Goal: Task Accomplishment & Management: Manage account settings

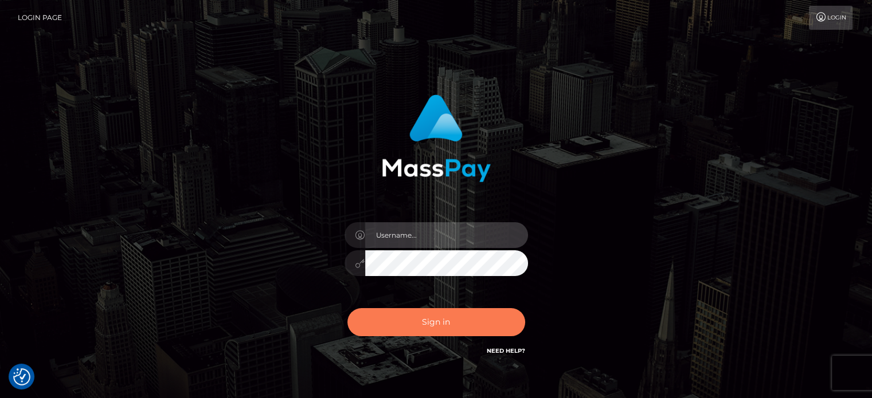
type input "Caren.Ace"
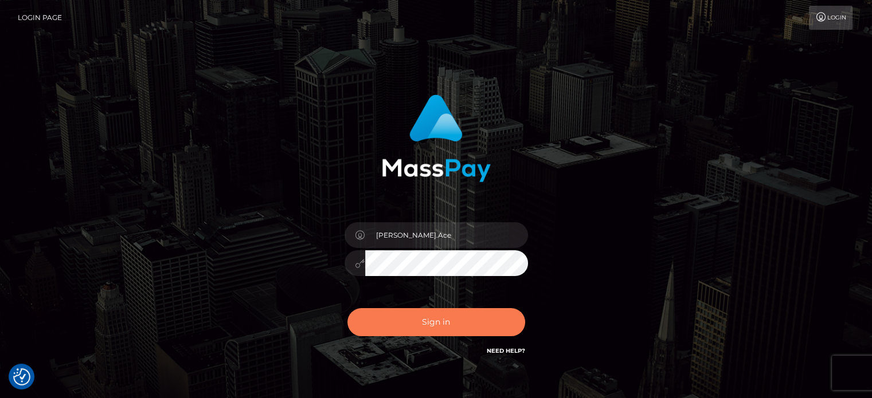
click at [468, 324] on button "Sign in" at bounding box center [436, 322] width 178 height 28
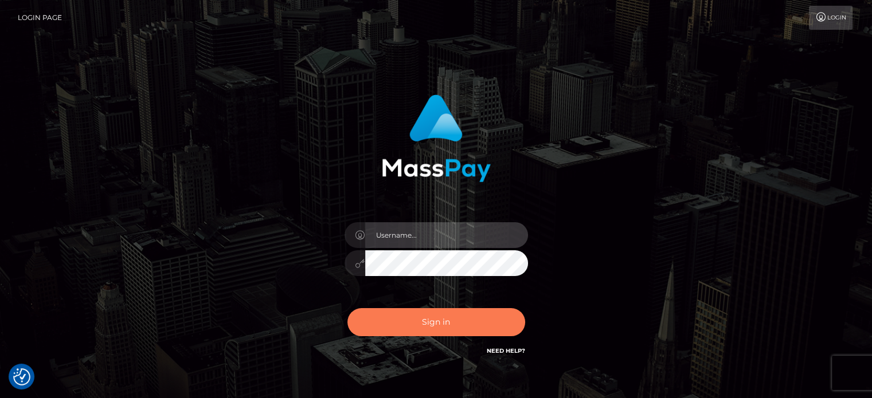
type input "Caren.Ace"
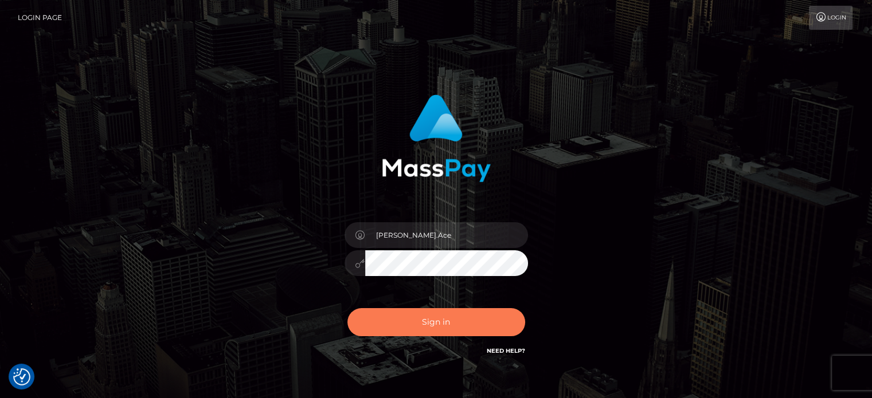
click at [468, 325] on button "Sign in" at bounding box center [436, 322] width 178 height 28
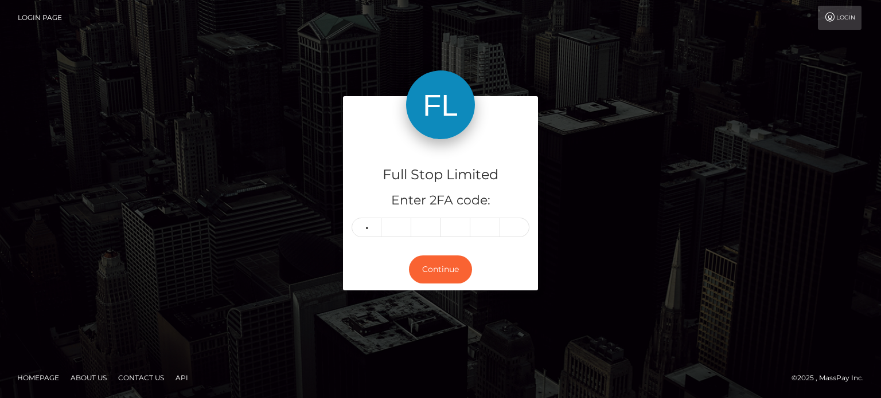
type input "5"
type input "8"
type input "5"
type input "4"
type input "0"
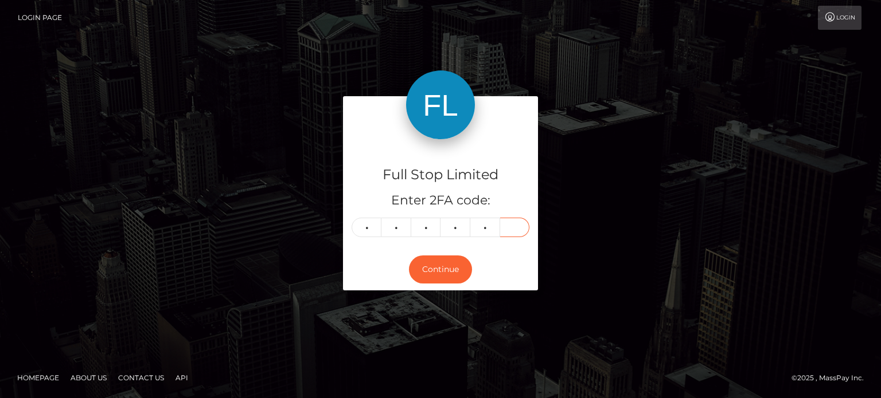
type input "6"
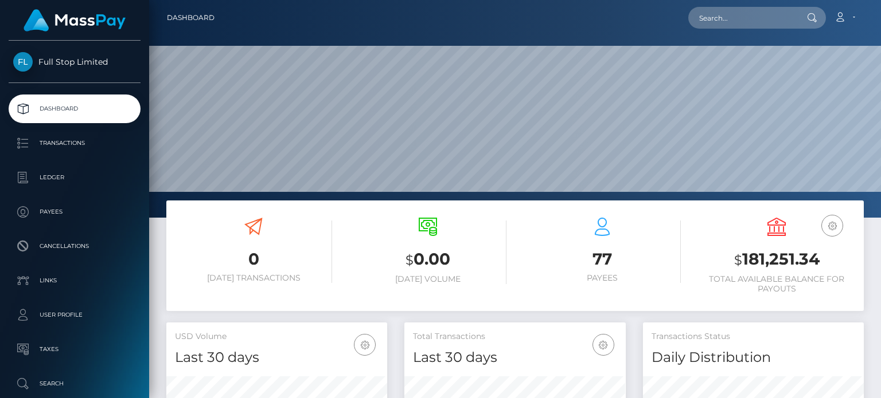
scroll to position [203, 220]
drag, startPoint x: 822, startPoint y: 264, endPoint x: 743, endPoint y: 268, distance: 78.7
click at [743, 268] on h3 "$ 181,251.34" at bounding box center [776, 260] width 157 height 24
copy h3 "181,251.34"
